Goal: Information Seeking & Learning: Learn about a topic

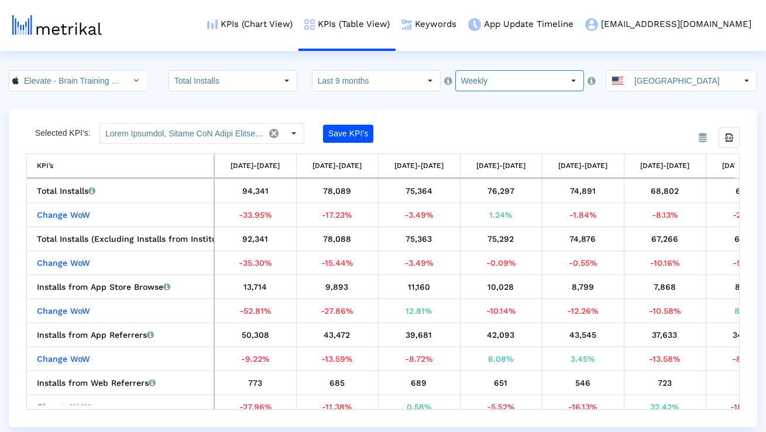
click at [362, 88] on input "Last 9 months" at bounding box center [366, 81] width 108 height 20
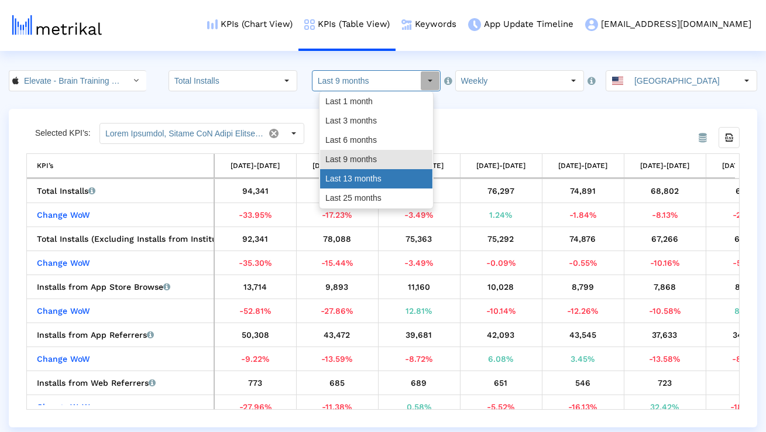
click at [342, 181] on div "Last 13 months" at bounding box center [376, 178] width 112 height 19
type input "Last 13 months"
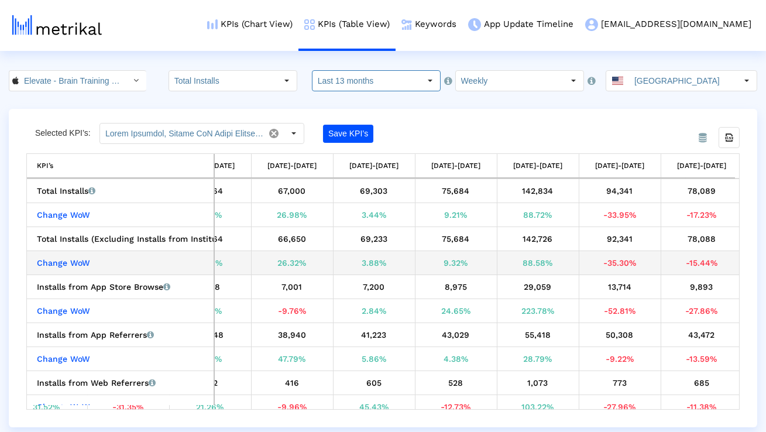
scroll to position [0, 928]
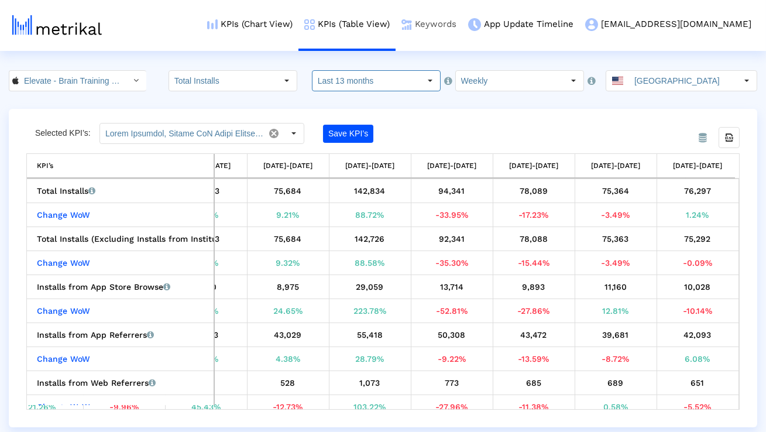
click at [462, 25] on link "Keywords" at bounding box center [428, 24] width 67 height 49
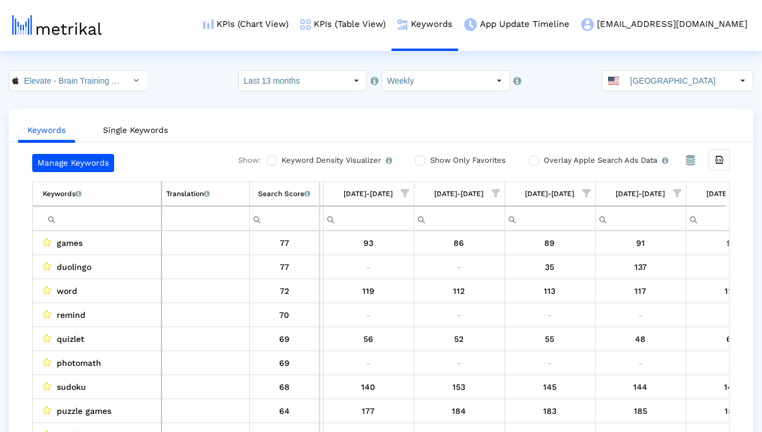
click at [403, 197] on span "Show filter options for column '12/22/24-12/28/24'" at bounding box center [405, 193] width 8 height 8
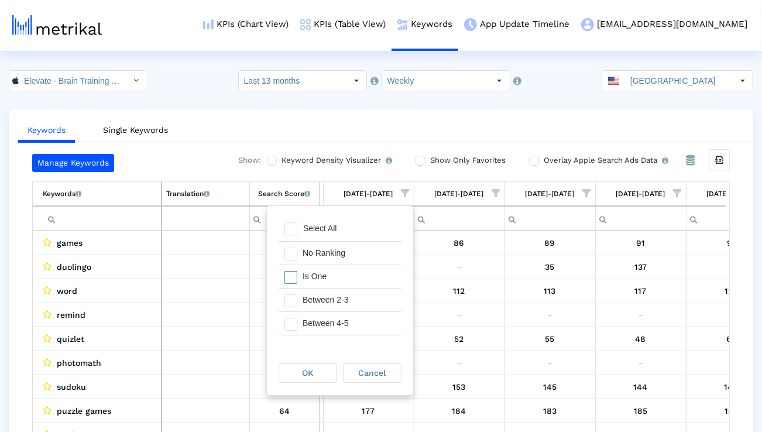
click at [360, 274] on div "Is One" at bounding box center [349, 276] width 105 height 23
click at [351, 297] on div "Between 2-3" at bounding box center [349, 299] width 105 height 23
click at [348, 323] on div "Between 4-5" at bounding box center [349, 323] width 105 height 23
click at [322, 367] on div "OK" at bounding box center [307, 373] width 57 height 18
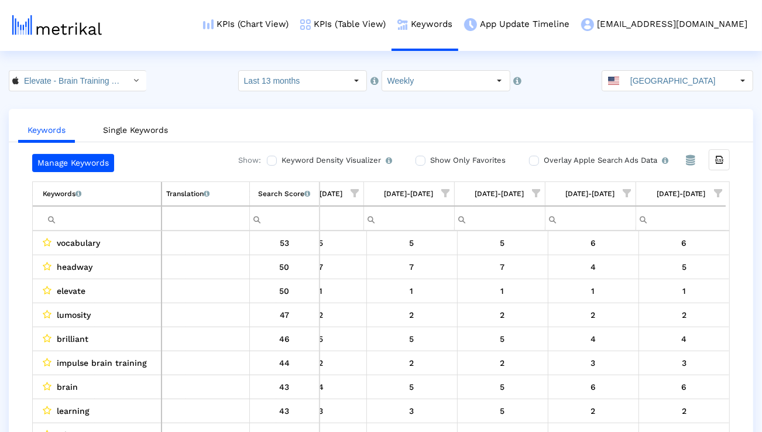
click at [446, 195] on span "Show filter options for column '08/24/25-08/30/25'" at bounding box center [446, 193] width 8 height 8
click at [415, 261] on div "No Ranking" at bounding box center [388, 253] width 105 height 23
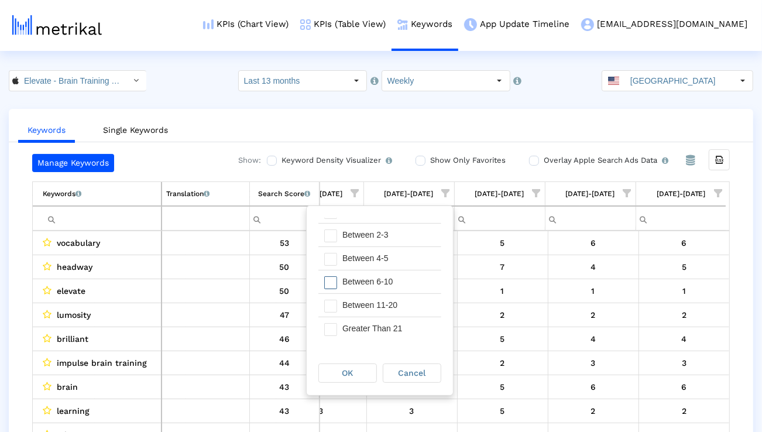
click at [415, 274] on div "Between 6-10" at bounding box center [388, 281] width 105 height 23
click at [409, 303] on div "Between 11-20" at bounding box center [388, 305] width 105 height 23
click at [406, 326] on div "Greater Than 21" at bounding box center [388, 328] width 105 height 23
click at [350, 374] on span "OK" at bounding box center [347, 372] width 11 height 9
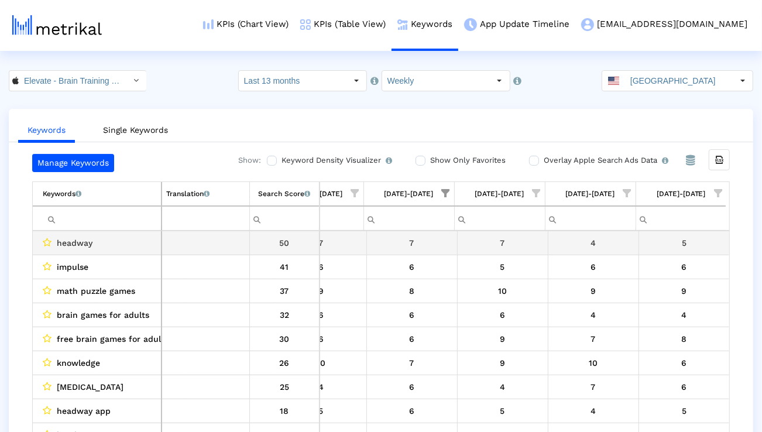
click at [82, 247] on span "headway" at bounding box center [75, 242] width 36 height 15
copy span "headway"
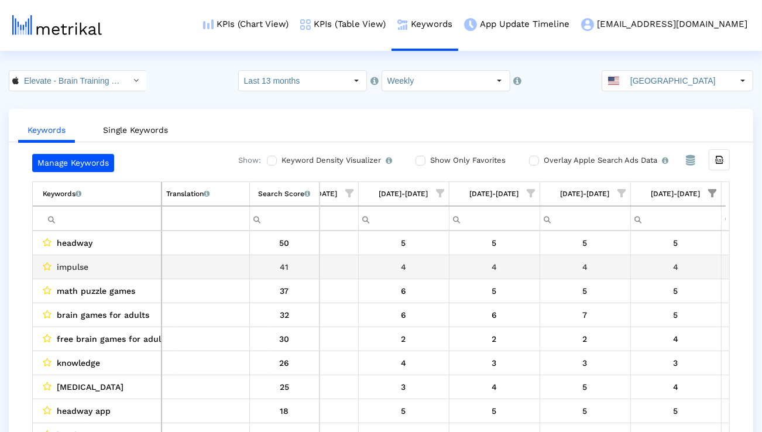
click at [146, 267] on div "impulse" at bounding box center [100, 266] width 114 height 15
click at [78, 266] on span "impulse" at bounding box center [73, 266] width 32 height 15
copy span "impulse"
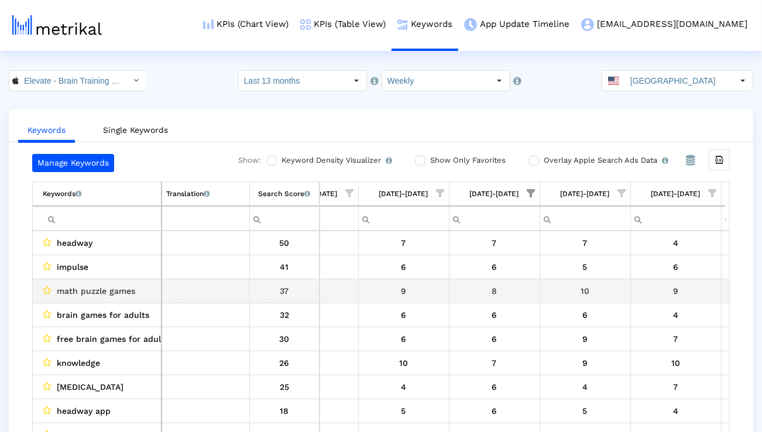
click at [119, 292] on span "math puzzle games" at bounding box center [96, 290] width 78 height 15
click at [118, 292] on span "math puzzle games" at bounding box center [96, 290] width 78 height 15
copy span "math puzzle games"
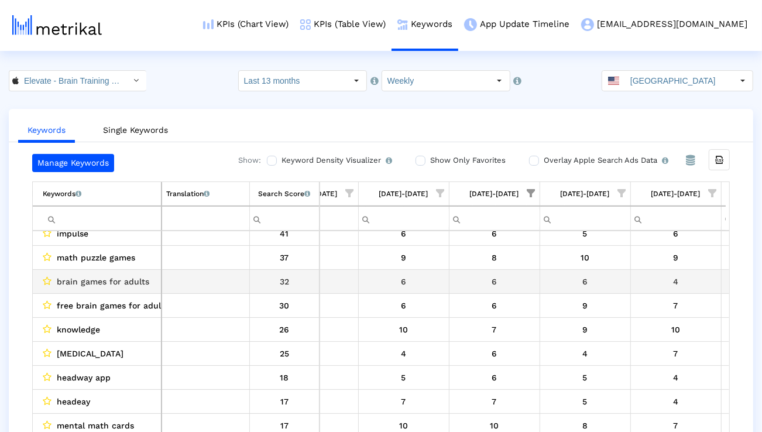
click at [141, 285] on span "brain games for adults" at bounding box center [103, 281] width 92 height 15
copy span "brain games for adults"
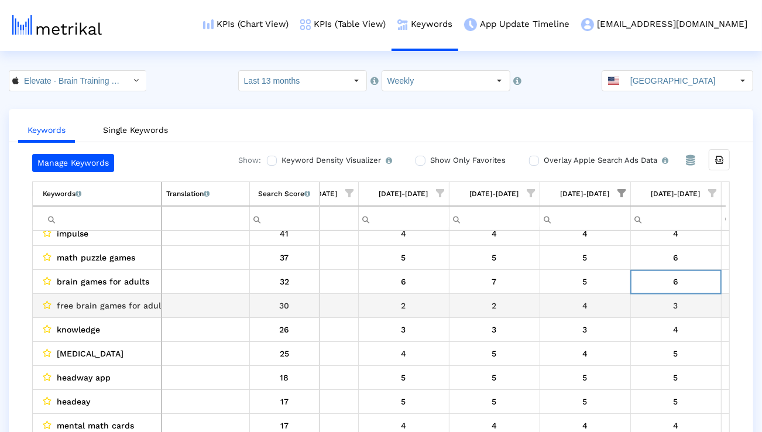
click at [132, 305] on span "free brain games for adults" at bounding box center [113, 305] width 112 height 15
copy span "free brain games for adults"
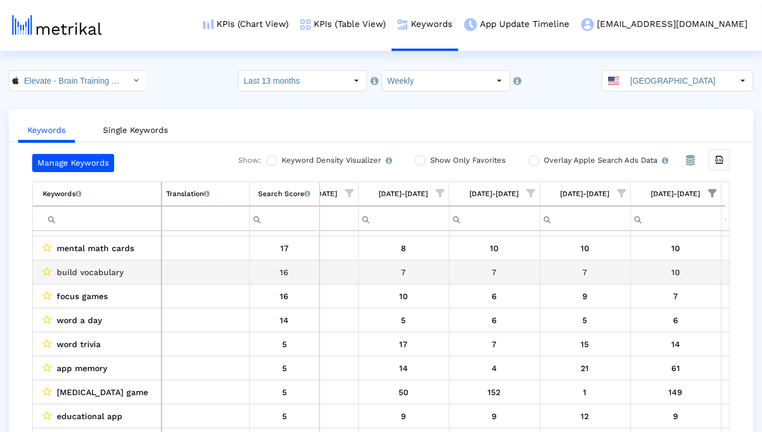
click at [106, 273] on span "build vocabulary" at bounding box center [90, 271] width 67 height 15
copy span "vocabulary"
click at [106, 273] on span "build vocabulary" at bounding box center [90, 271] width 67 height 15
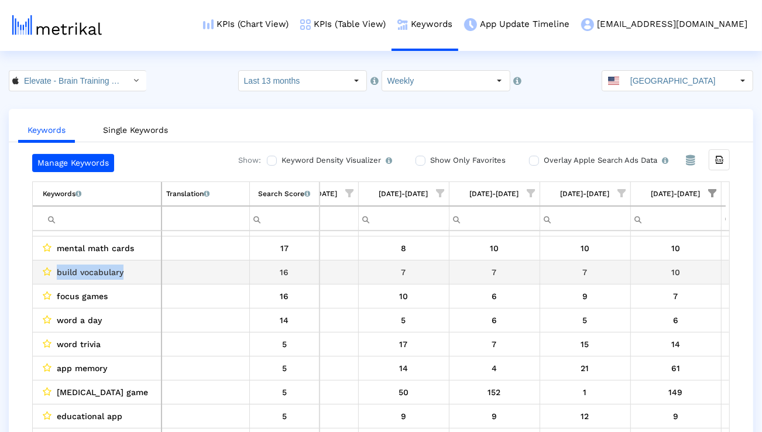
click at [106, 273] on span "build vocabulary" at bounding box center [90, 271] width 67 height 15
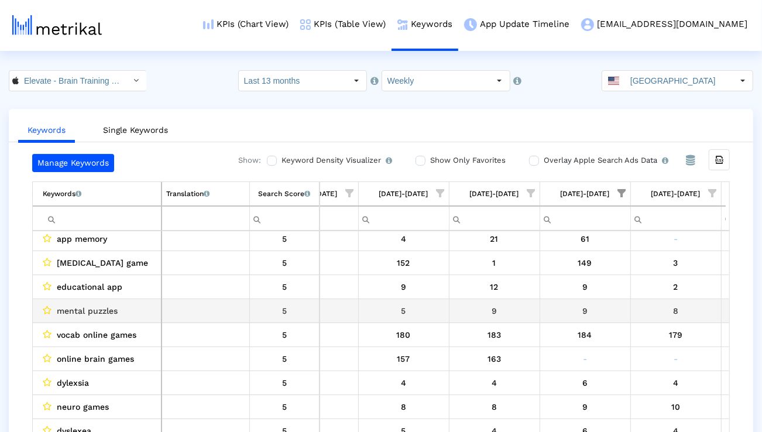
click at [106, 290] on span "educational app" at bounding box center [90, 286] width 66 height 15
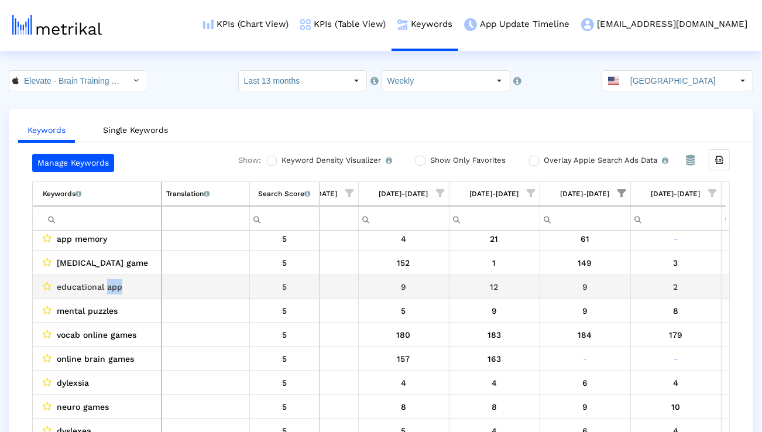
click at [106, 290] on span "educational app" at bounding box center [90, 286] width 66 height 15
copy span "educational app"
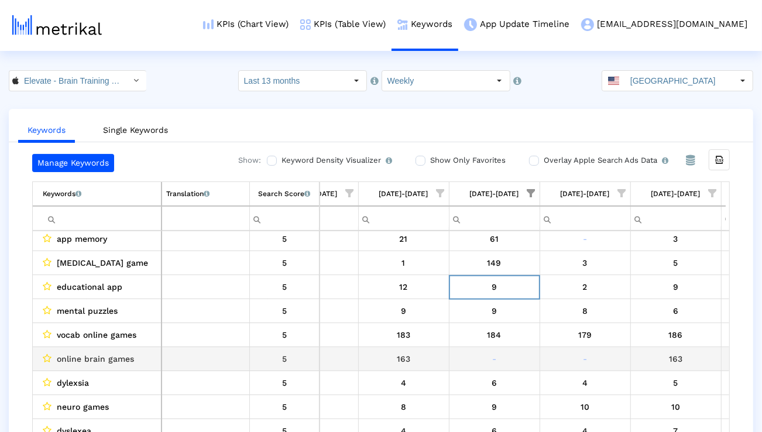
click at [101, 352] on span "online brain games" at bounding box center [95, 358] width 77 height 15
copy span "online brain games"
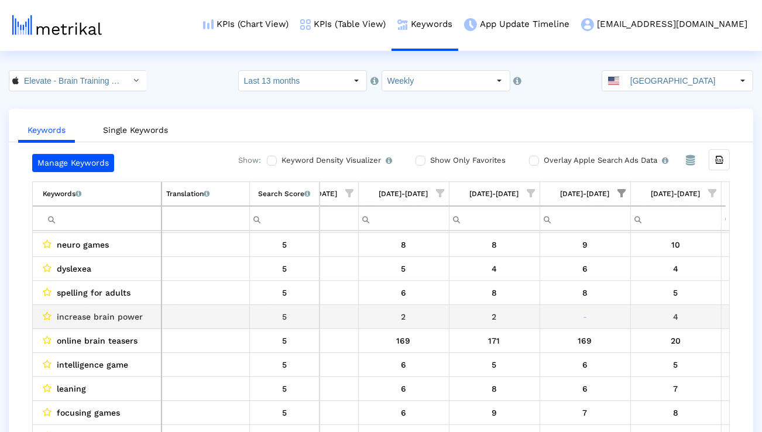
click at [99, 306] on td "increase brain power" at bounding box center [97, 317] width 129 height 24
copy span "increase brain power"
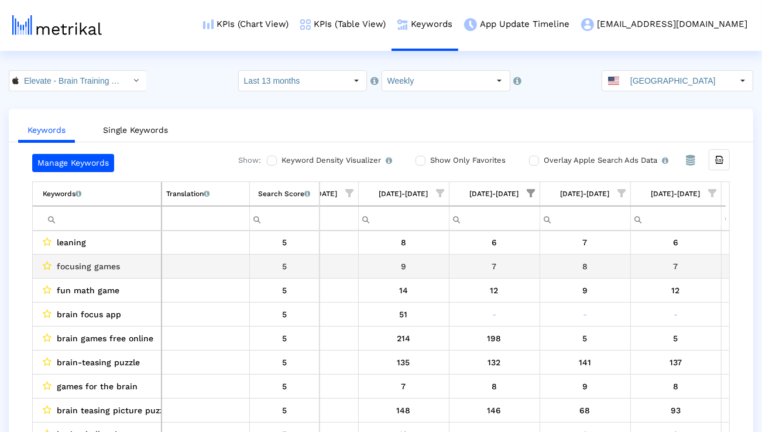
click at [103, 261] on span "focusing games" at bounding box center [88, 266] width 63 height 15
copy span "focusing games"
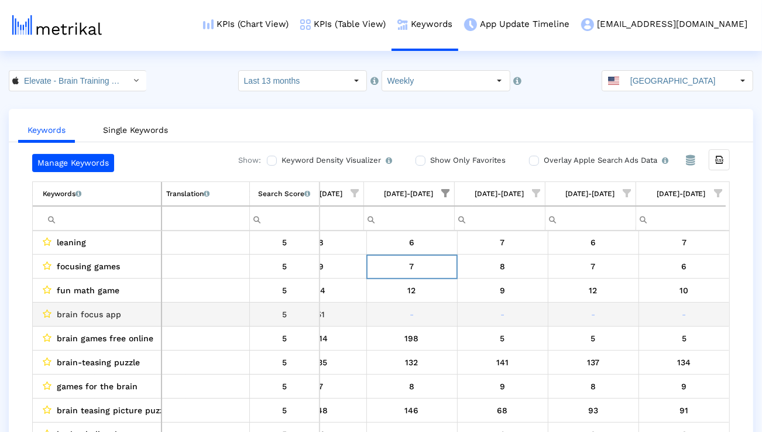
click at [111, 312] on span "brain focus app" at bounding box center [89, 313] width 64 height 15
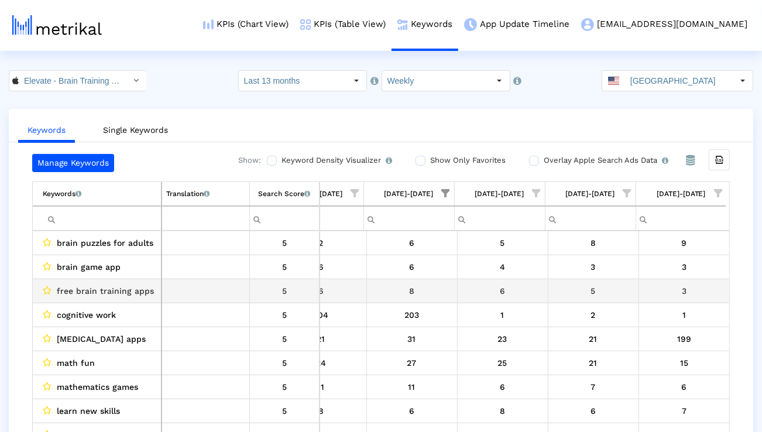
click at [109, 292] on span "free brain training apps" at bounding box center [105, 290] width 97 height 15
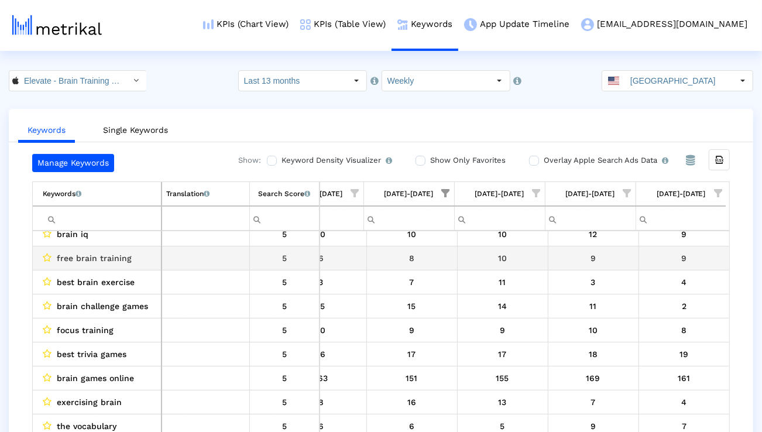
click at [113, 257] on span "free brain training" at bounding box center [94, 257] width 75 height 15
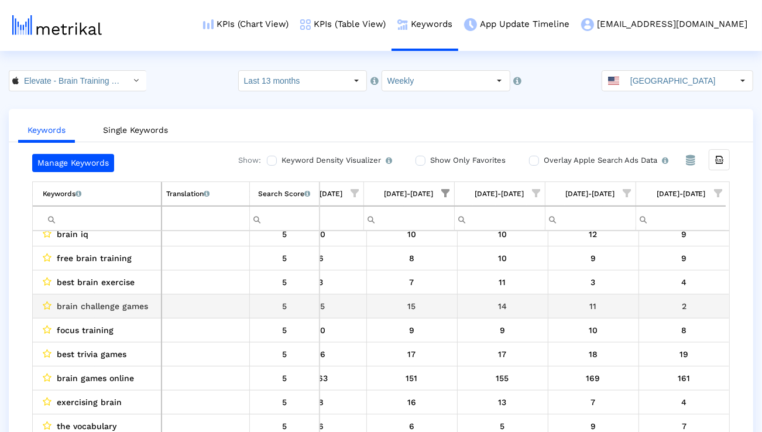
click at [111, 304] on span "brain challenge games" at bounding box center [102, 305] width 91 height 15
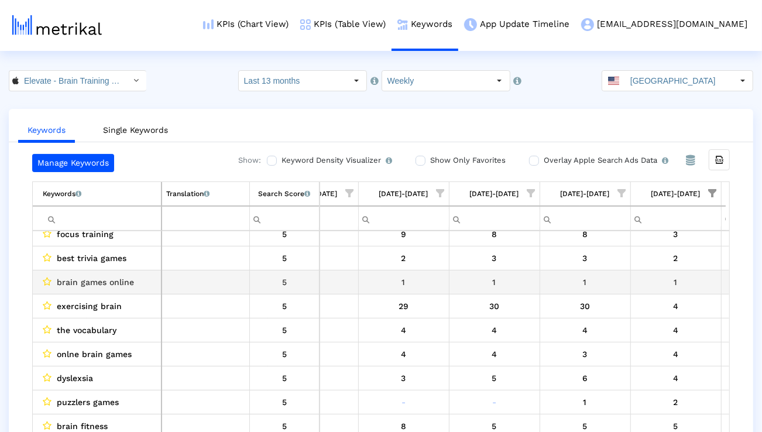
click at [105, 253] on span "best trivia games" at bounding box center [92, 257] width 70 height 15
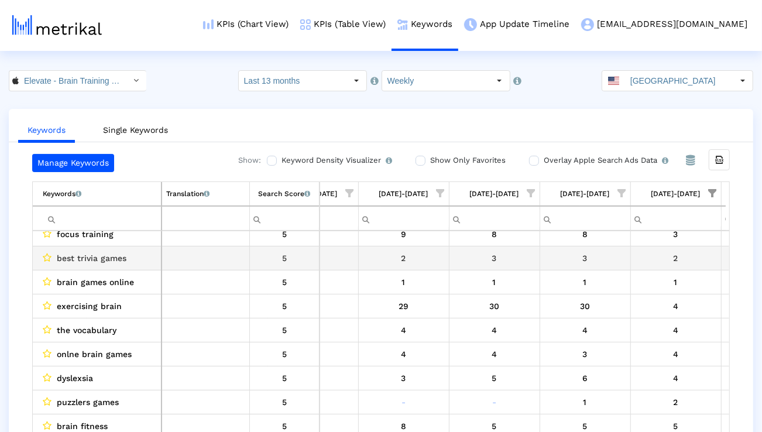
click at [105, 253] on span "best trivia games" at bounding box center [92, 257] width 70 height 15
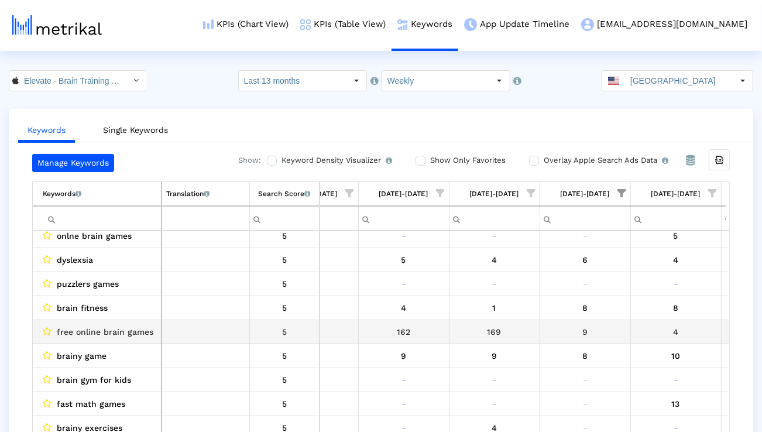
click at [102, 335] on span "free online brain games" at bounding box center [105, 331] width 97 height 15
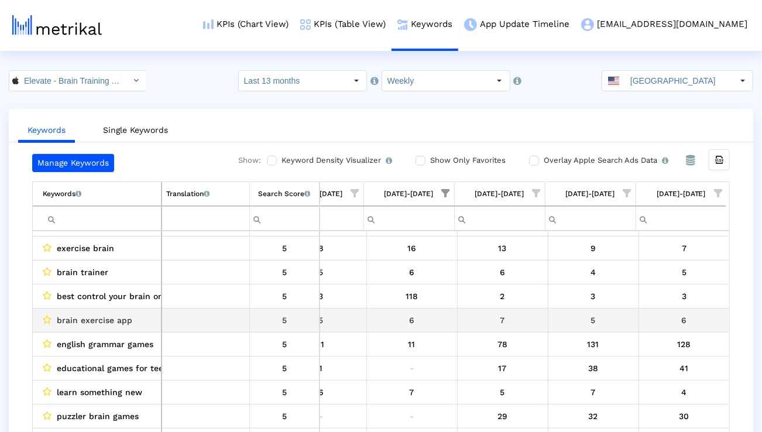
click at [122, 324] on span "brain exercise app" at bounding box center [94, 319] width 75 height 15
